Goal: Transaction & Acquisition: Purchase product/service

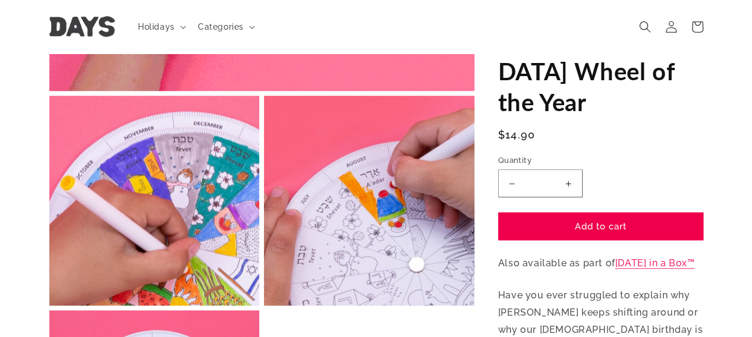
scroll to position [419, 0]
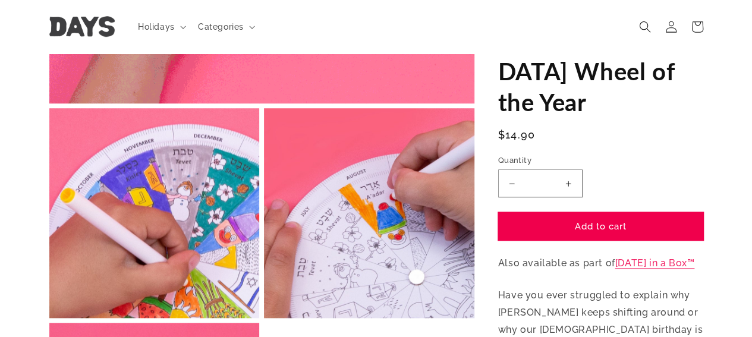
click at [598, 213] on button "Add to cart" at bounding box center [600, 227] width 205 height 28
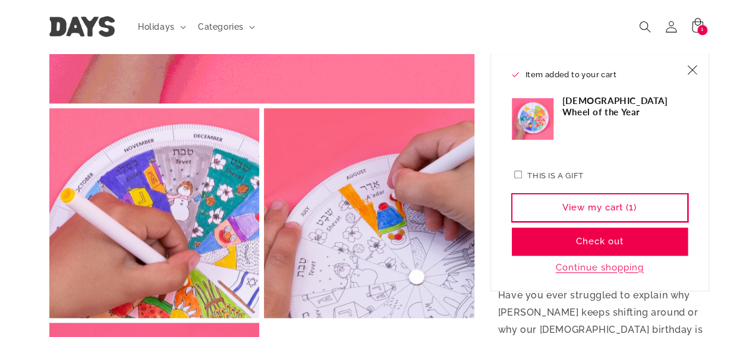
click at [605, 207] on link "View my cart (1)" at bounding box center [600, 208] width 176 height 28
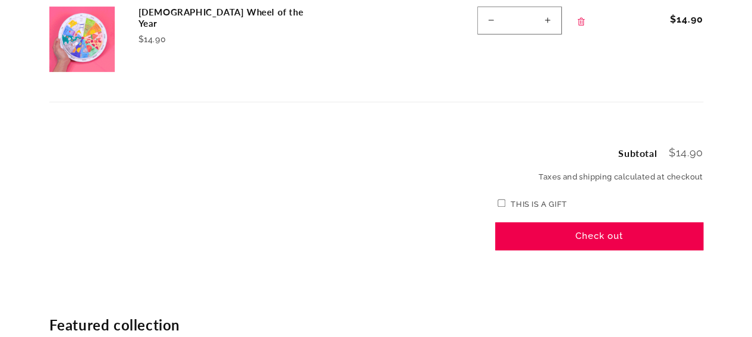
scroll to position [241, 0]
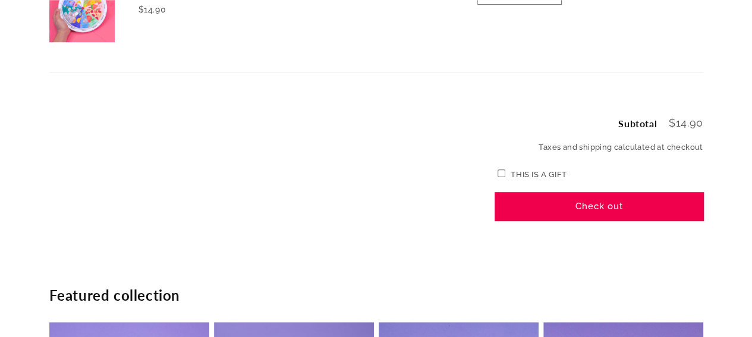
click at [603, 205] on button "Check out" at bounding box center [599, 206] width 208 height 28
